Goal: Information Seeking & Learning: Learn about a topic

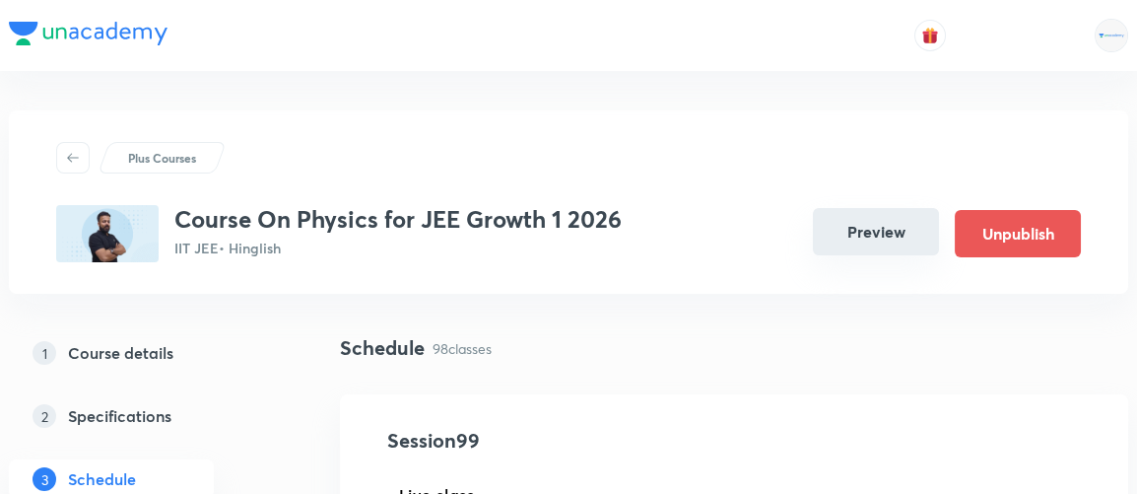
click at [889, 234] on button "Preview" at bounding box center [876, 231] width 126 height 47
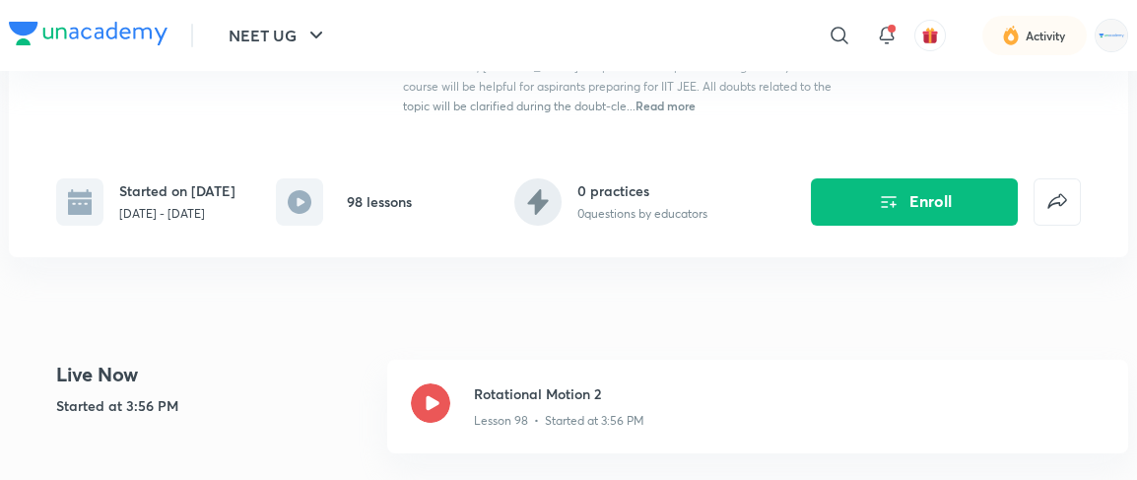
scroll to position [320, 0]
click at [525, 390] on h3 "Rotational Motion 2" at bounding box center [789, 392] width 631 height 21
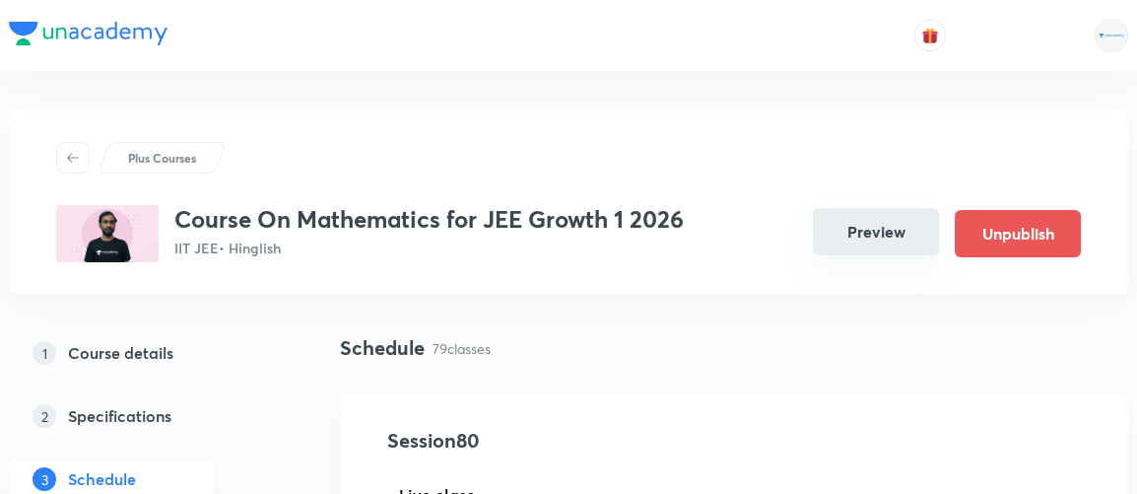
click at [885, 236] on button "Preview" at bounding box center [876, 231] width 126 height 47
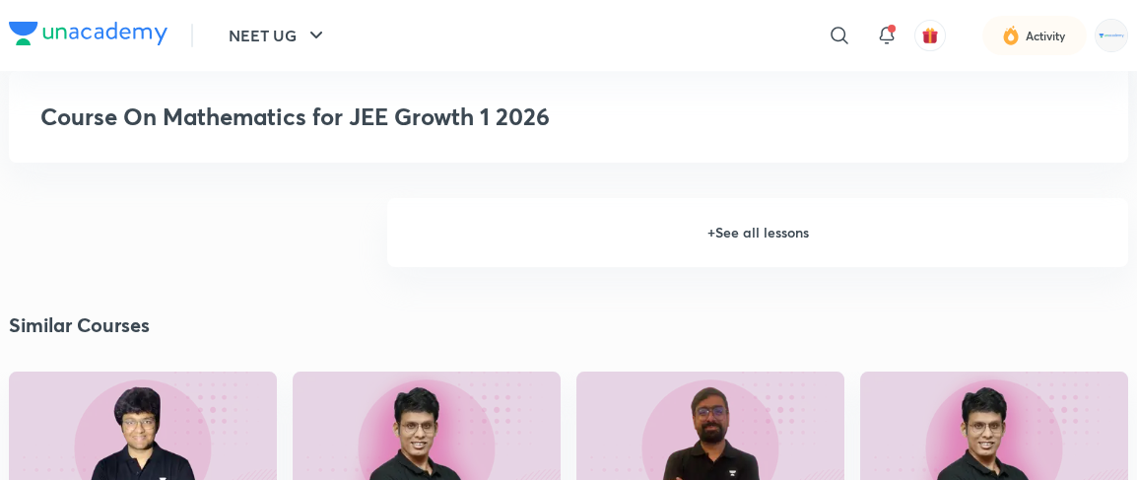
scroll to position [1540, 0]
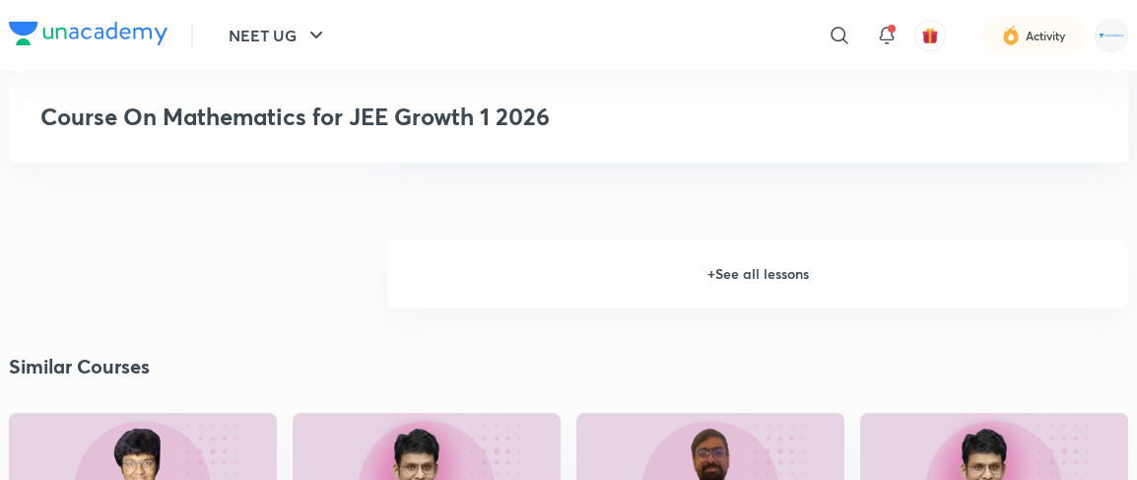
click at [739, 292] on h6 "+ See all lessons" at bounding box center [757, 273] width 741 height 69
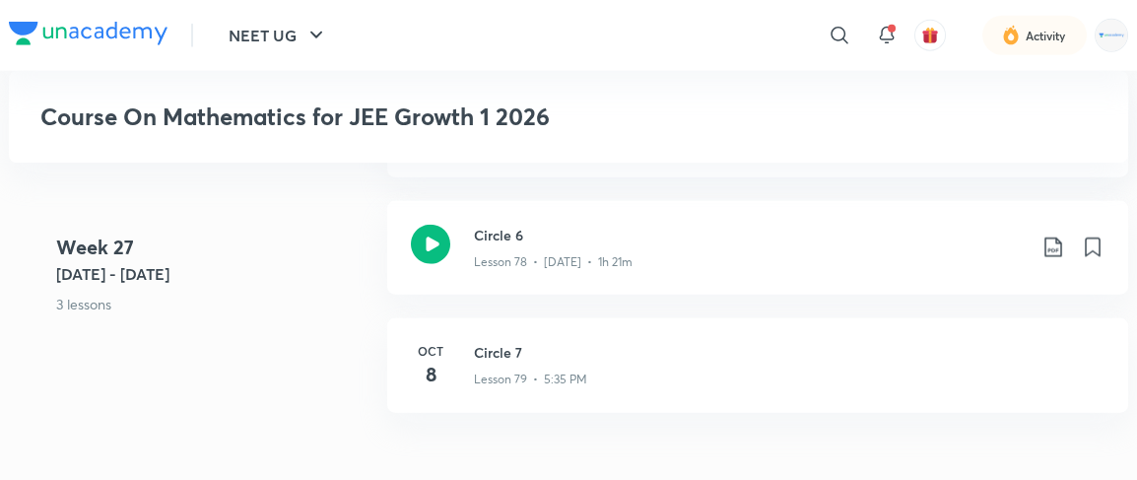
scroll to position [12281, 0]
